Goal: Use online tool/utility: Use online tool/utility

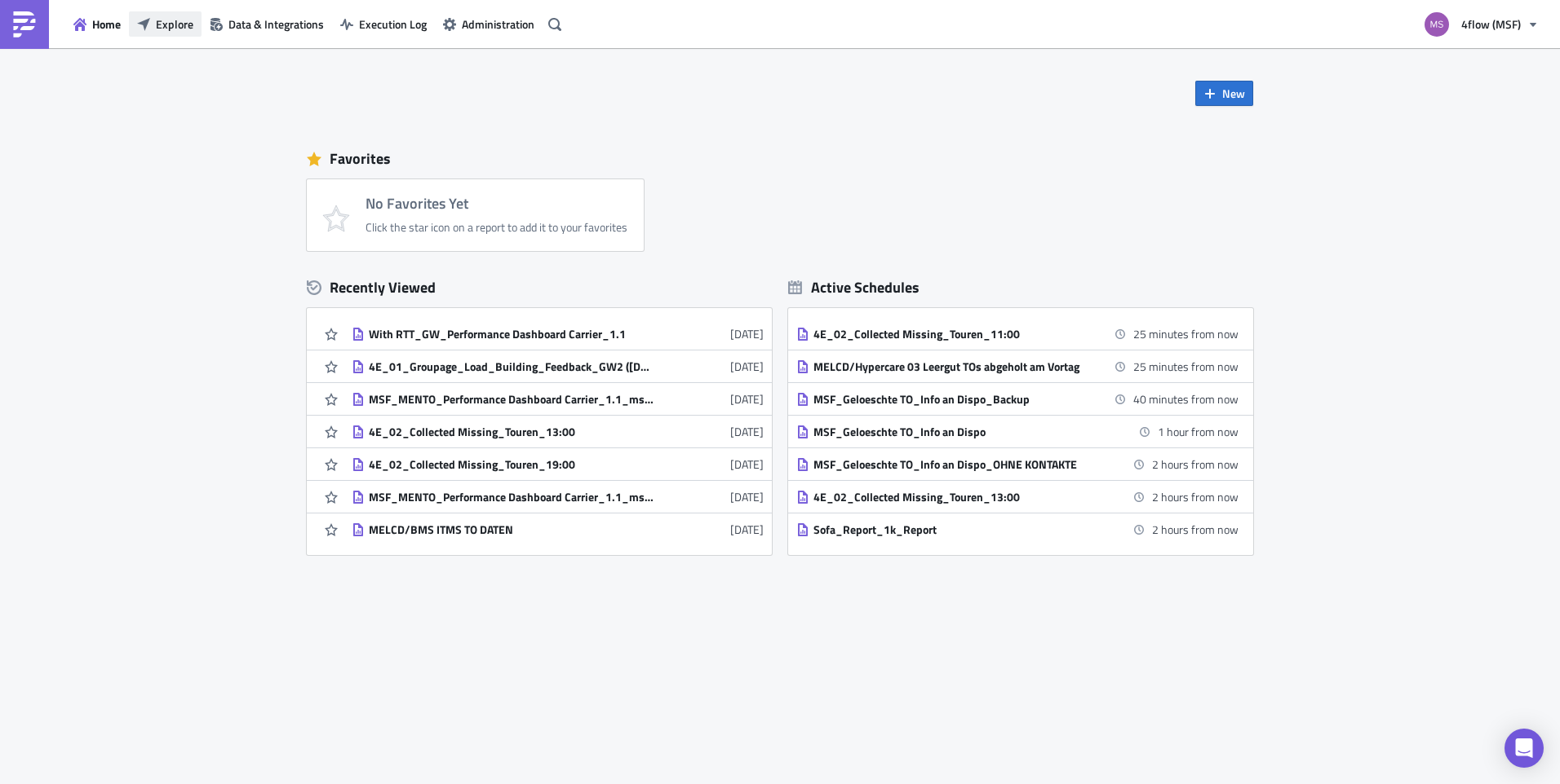
click at [164, 27] on span "Explore" at bounding box center [175, 24] width 38 height 17
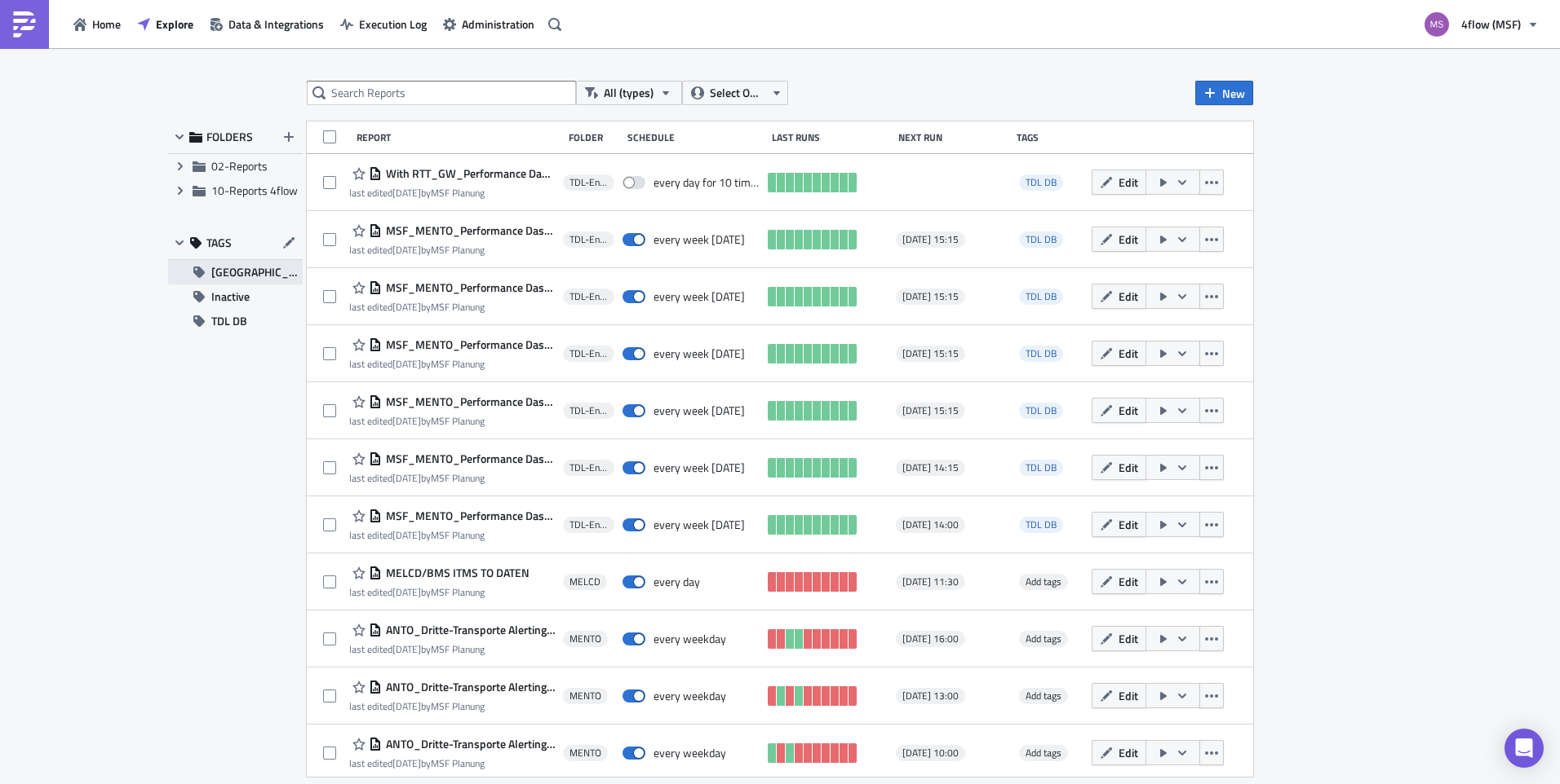
click at [225, 282] on span "[GEOGRAPHIC_DATA]" at bounding box center [257, 272] width 91 height 25
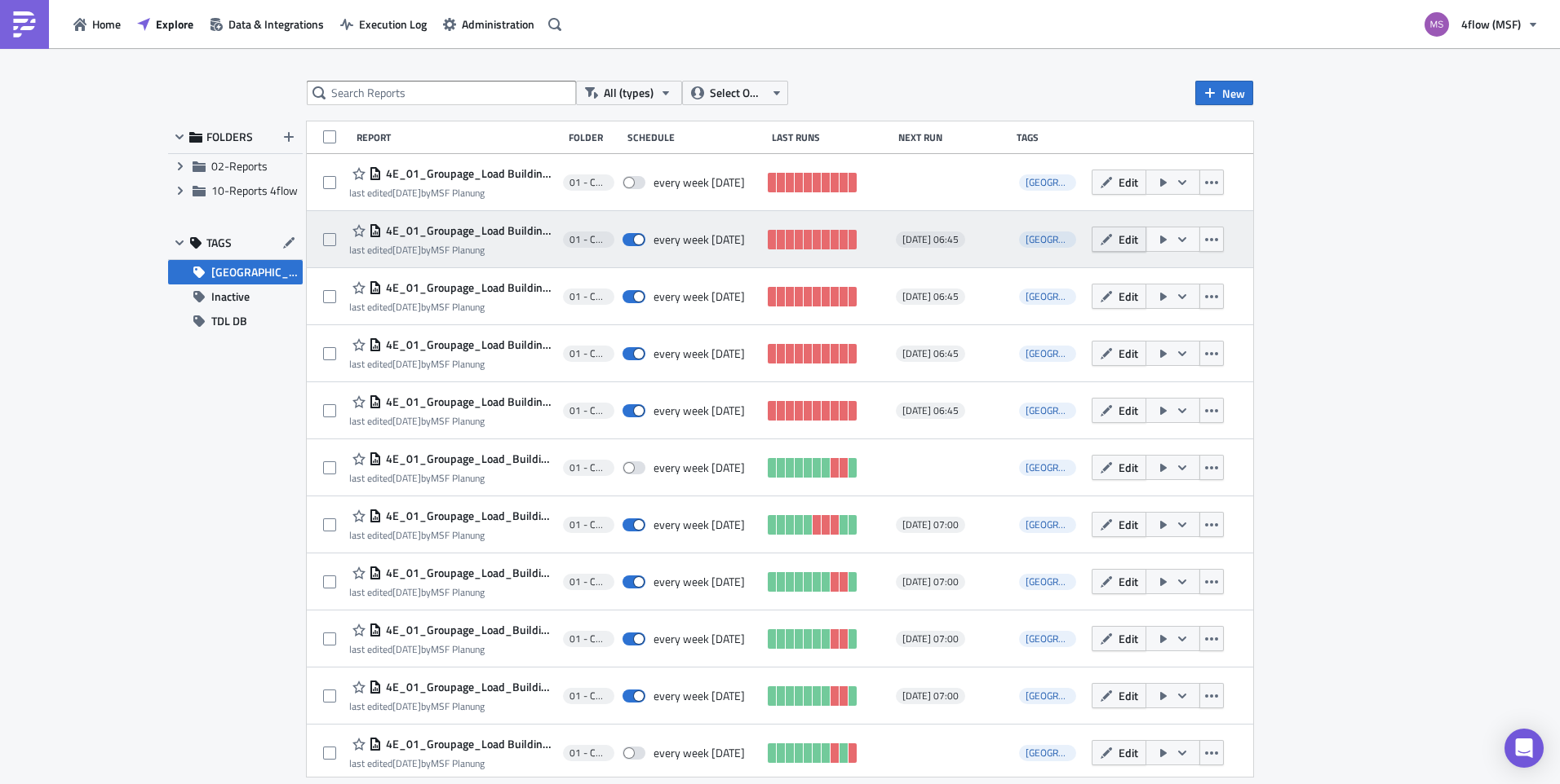
click at [1101, 240] on icon "button" at bounding box center [1107, 239] width 12 height 12
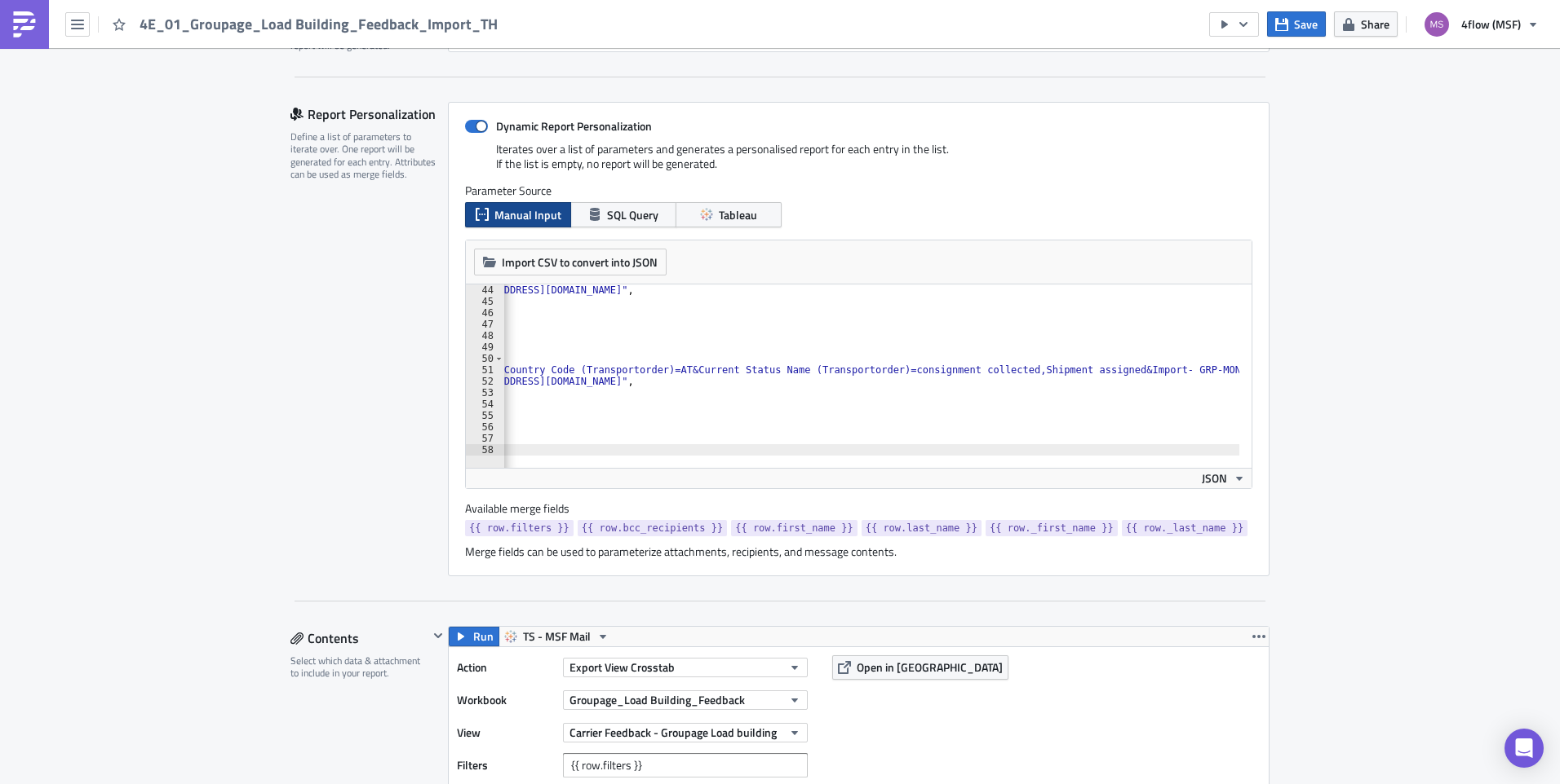
scroll to position [0, 810]
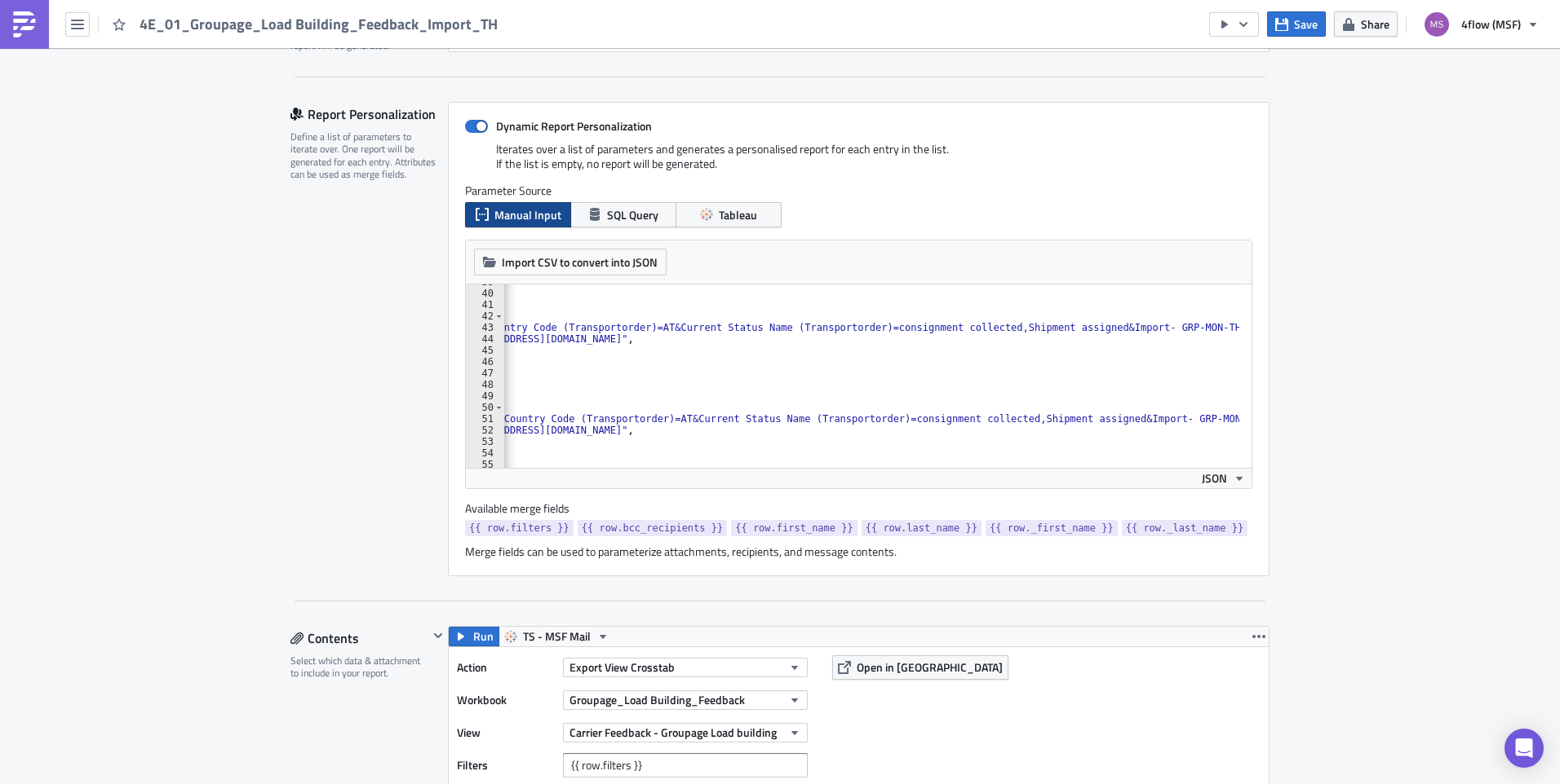
scroll to position [442, 0]
drag, startPoint x: 1082, startPoint y: 469, endPoint x: 947, endPoint y: 468, distance: 135.0
click at [947, 468] on div "JSON" at bounding box center [859, 478] width 785 height 21
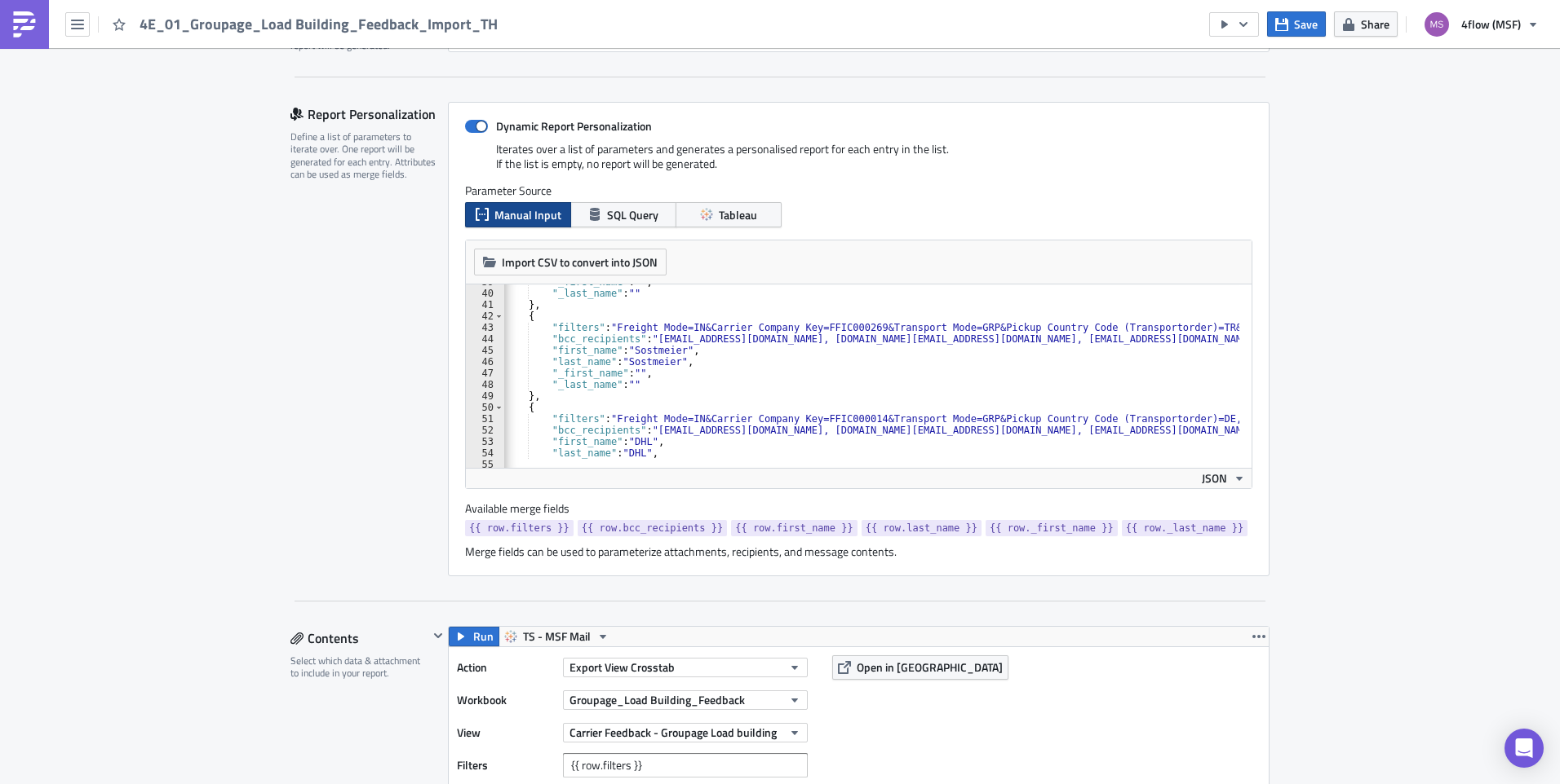
scroll to position [0, 810]
